Goal: Use online tool/utility

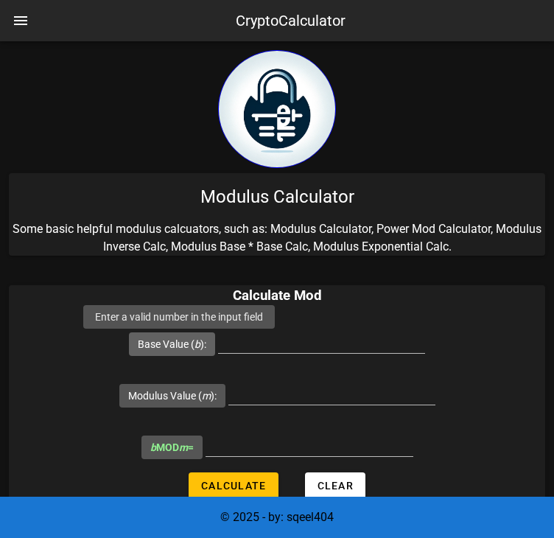
click at [206, 337] on label "Base Value ( b ):" at bounding box center [172, 344] width 69 height 15
click at [218, 336] on input "Base Value ( b ):" at bounding box center [321, 341] width 207 height 24
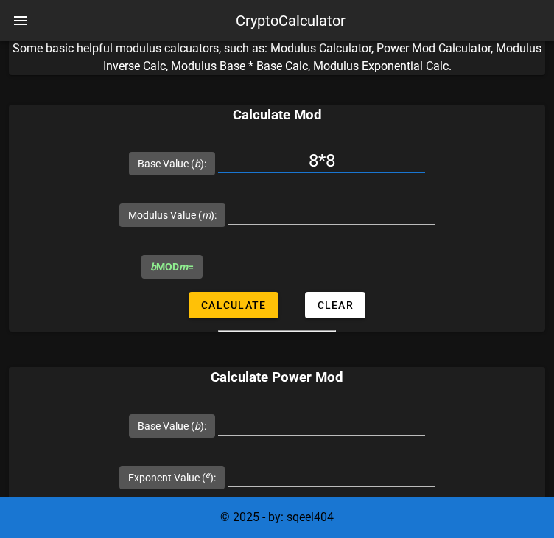
scroll to position [172, 0]
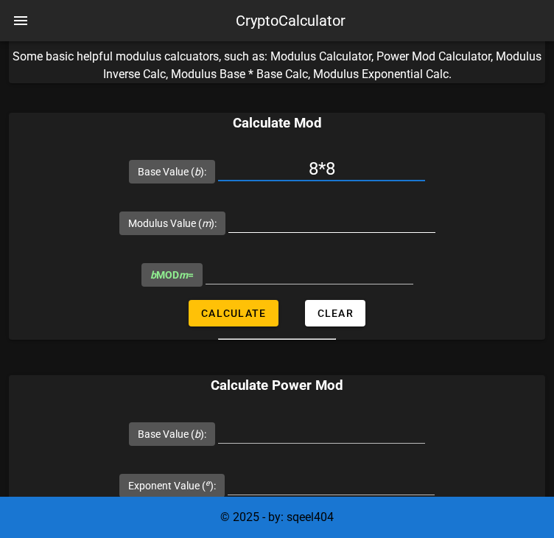
type input "8*8"
click at [373, 225] on input "Modulus Value ( m ):" at bounding box center [331, 221] width 207 height 24
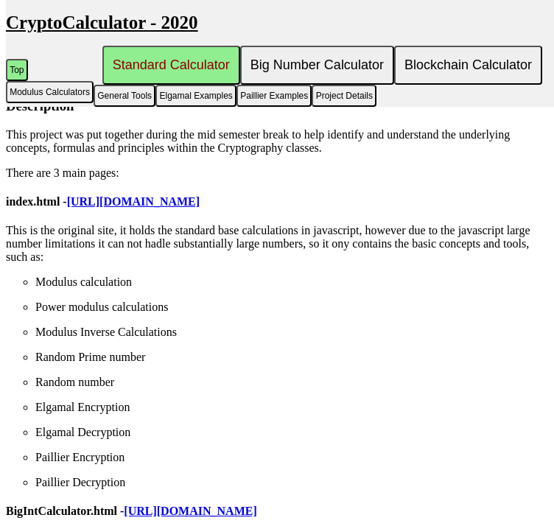
scroll to position [4746, 0]
